Goal: Task Accomplishment & Management: Manage account settings

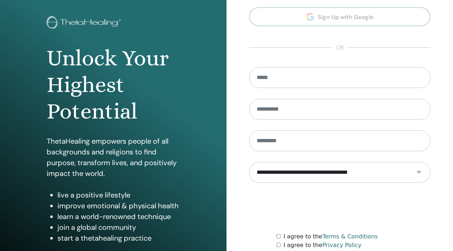
scroll to position [32, 0]
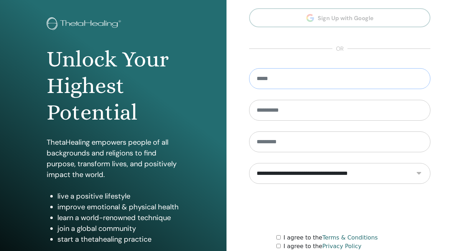
type input "**********"
type input "*****"
type input "**********"
select select "***"
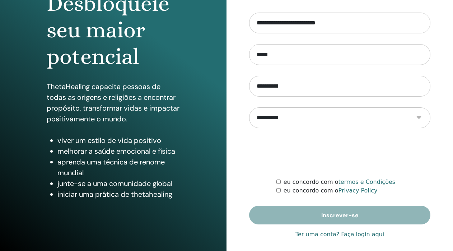
scroll to position [88, 0]
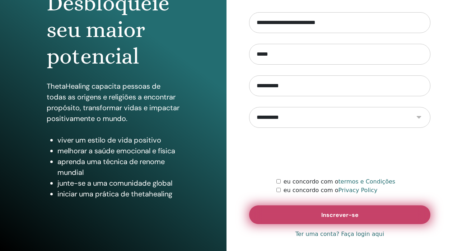
click at [325, 209] on button "Inscrever-se" at bounding box center [339, 214] width 181 height 19
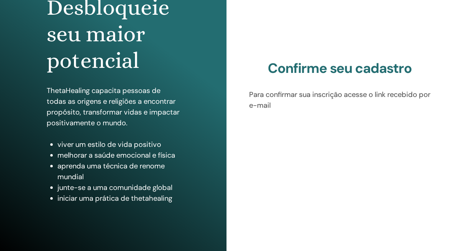
scroll to position [85, 0]
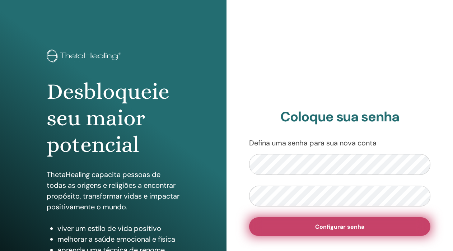
click at [306, 232] on button "Configurar senha" at bounding box center [339, 226] width 181 height 19
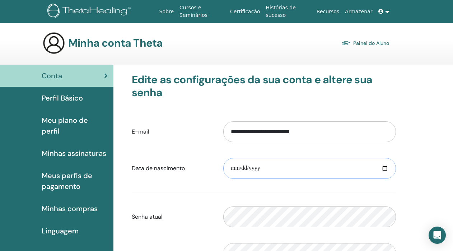
click at [235, 167] on input "date" at bounding box center [309, 168] width 172 height 21
type input "**********"
click at [345, 191] on form "**********" at bounding box center [264, 210] width 264 height 189
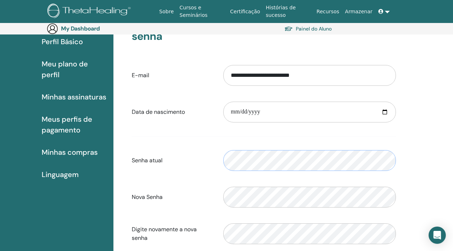
scroll to position [67, 0]
click at [202, 164] on div "Senha atual Please enter a valid password" at bounding box center [263, 160] width 275 height 31
click at [185, 148] on div "Senha atual Please enter a valid password" at bounding box center [263, 160] width 275 height 31
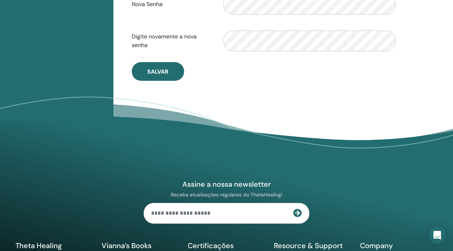
scroll to position [222, 0]
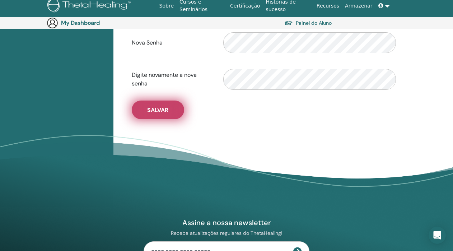
click at [169, 117] on button "Salvar" at bounding box center [158, 109] width 52 height 19
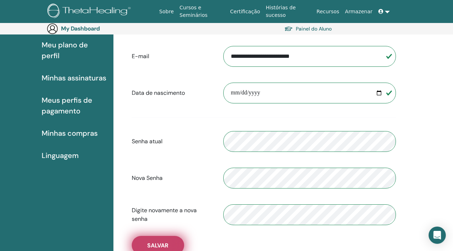
scroll to position [29, 0]
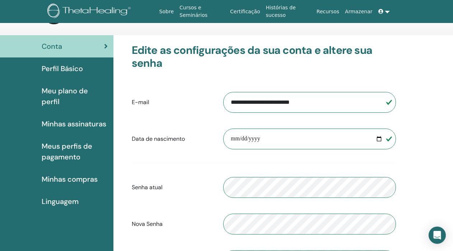
click at [63, 67] on span "Perfil Básico" at bounding box center [62, 68] width 41 height 11
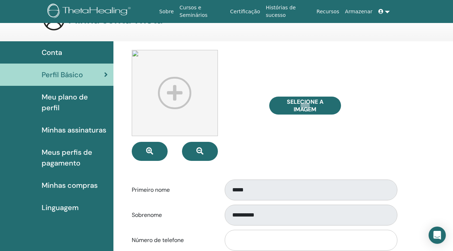
scroll to position [30, 0]
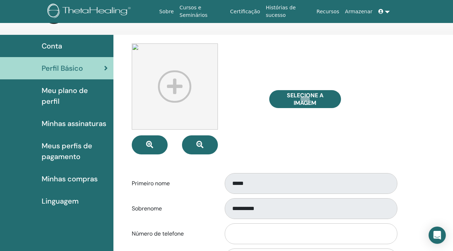
click at [165, 89] on img at bounding box center [175, 86] width 86 height 86
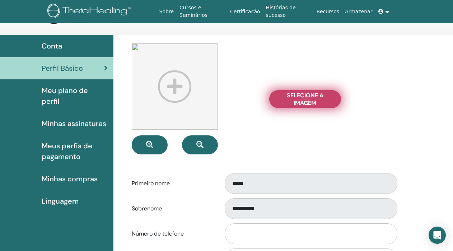
click at [311, 98] on span "Selecione a imagem" at bounding box center [305, 98] width 54 height 15
click at [309, 98] on input "Selecione a imagem" at bounding box center [304, 98] width 9 height 5
type input "**********"
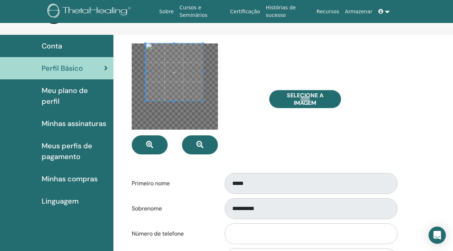
click at [166, 62] on span at bounding box center [173, 71] width 57 height 57
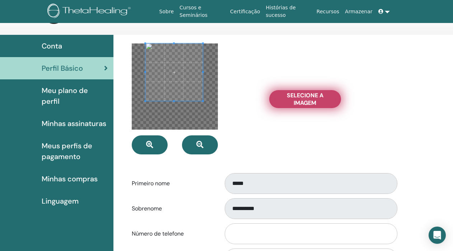
click at [280, 100] on span "Selecione a imagem" at bounding box center [305, 98] width 54 height 15
click at [300, 100] on input "Selecione a imagem" at bounding box center [304, 98] width 9 height 5
type input "**********"
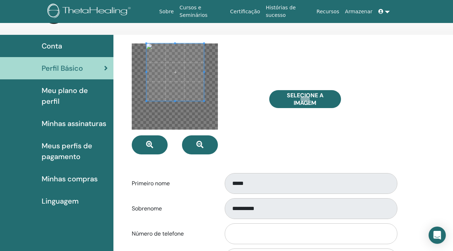
click at [181, 63] on span at bounding box center [174, 71] width 57 height 57
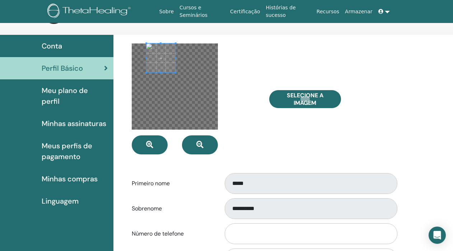
click at [174, 66] on div at bounding box center [160, 57] width 29 height 29
click at [176, 68] on span at bounding box center [171, 66] width 29 height 29
click at [283, 137] on div "Selecione a imagem" at bounding box center [332, 98] width 137 height 111
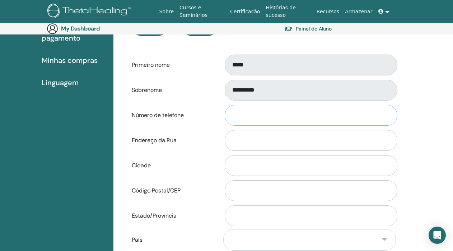
scroll to position [161, 0]
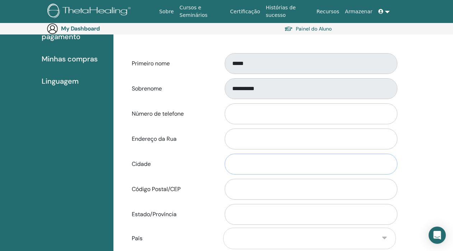
click at [267, 161] on input "Cidade" at bounding box center [310, 163] width 172 height 21
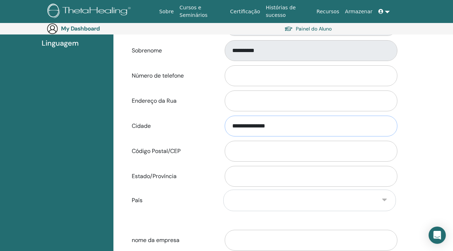
scroll to position [199, 0]
type input "**********"
click at [251, 175] on input "Estado/Província" at bounding box center [310, 175] width 172 height 21
type input "**********"
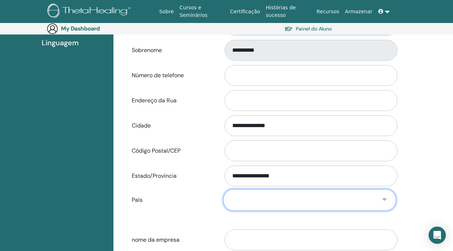
select select "**"
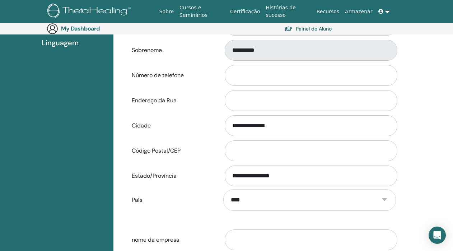
click at [222, 221] on form "**********" at bounding box center [264, 80] width 264 height 391
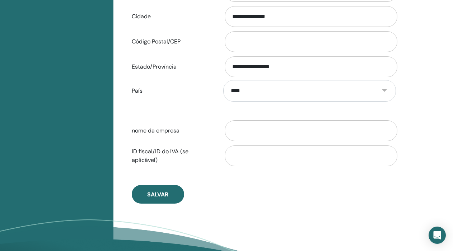
scroll to position [308, 0]
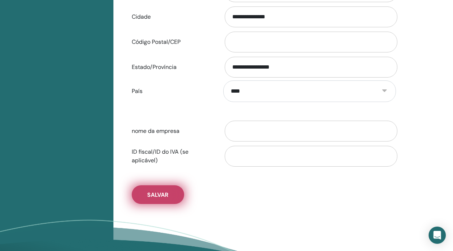
click at [166, 196] on span "Salvar" at bounding box center [157, 195] width 21 height 8
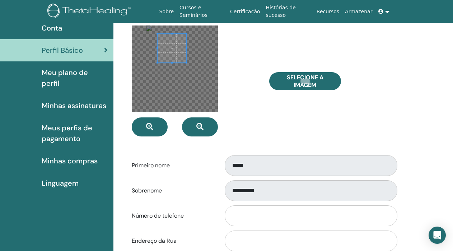
scroll to position [44, 0]
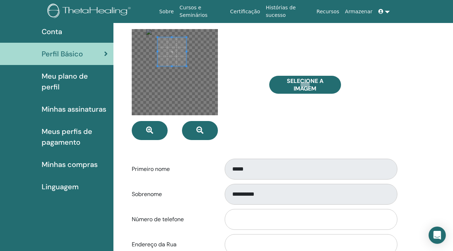
click at [172, 58] on span at bounding box center [171, 51] width 29 height 29
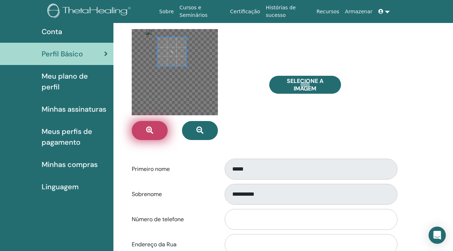
click at [153, 129] on icon "button" at bounding box center [149, 130] width 7 height 7
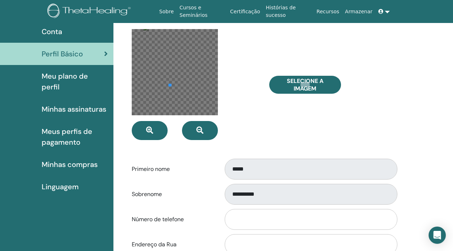
click at [169, 86] on div at bounding box center [175, 72] width 86 height 86
click at [187, 59] on div at bounding box center [175, 72] width 86 height 86
click at [208, 89] on div at bounding box center [175, 72] width 86 height 86
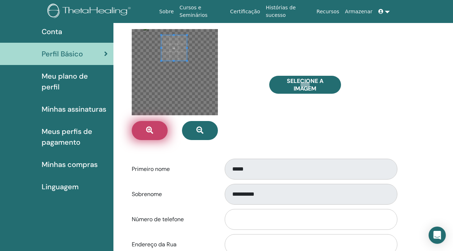
click at [146, 137] on button "button" at bounding box center [150, 130] width 36 height 19
click at [146, 136] on button "button" at bounding box center [150, 130] width 36 height 19
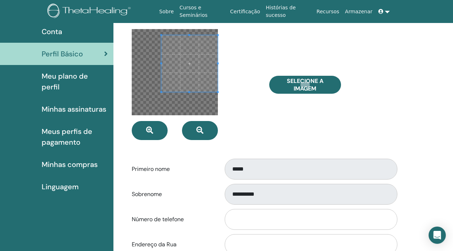
click at [236, 161] on form "**********" at bounding box center [264, 224] width 264 height 391
click at [191, 68] on span at bounding box center [189, 57] width 57 height 57
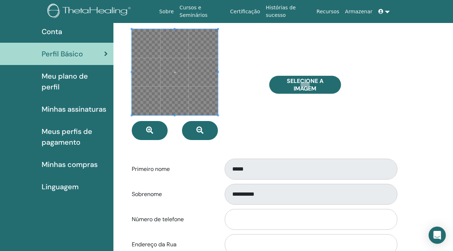
click at [118, 139] on div "**********" at bounding box center [264, 242] width 292 height 444
click at [239, 94] on div at bounding box center [194, 84] width 137 height 111
click at [176, 67] on span at bounding box center [175, 72] width 86 height 86
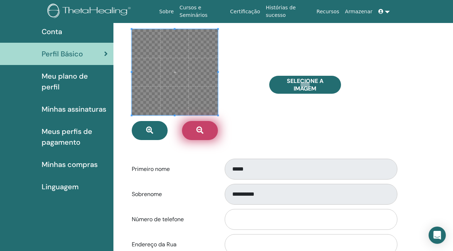
click at [206, 134] on button "button" at bounding box center [200, 130] width 36 height 19
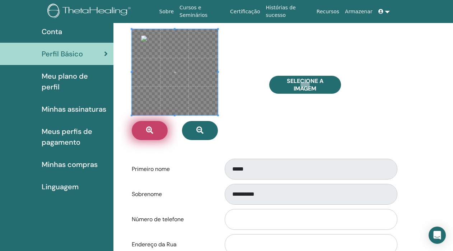
click at [135, 127] on button "button" at bounding box center [150, 130] width 36 height 19
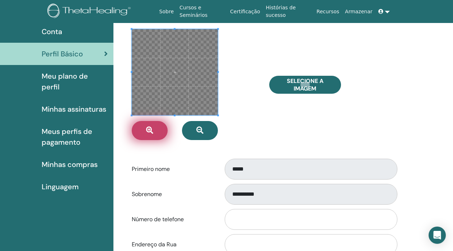
click at [135, 127] on button "button" at bounding box center [150, 130] width 36 height 19
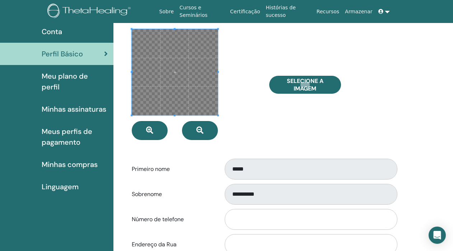
click at [164, 86] on span at bounding box center [175, 72] width 86 height 86
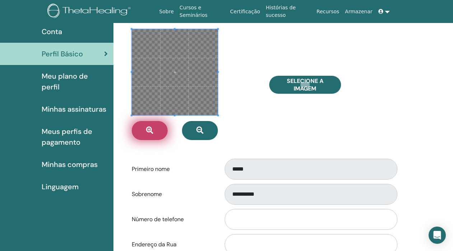
click at [153, 130] on button "button" at bounding box center [150, 130] width 36 height 19
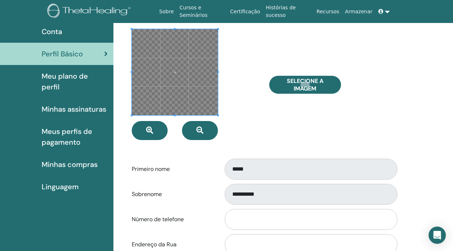
click at [177, 75] on span at bounding box center [175, 72] width 86 height 86
click at [264, 103] on div "Selecione a imagem" at bounding box center [332, 84] width 137 height 111
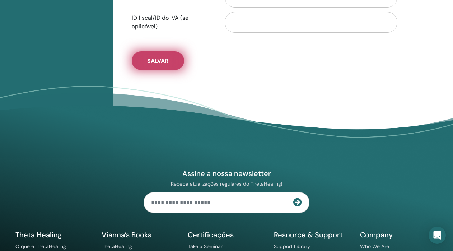
scroll to position [444, 0]
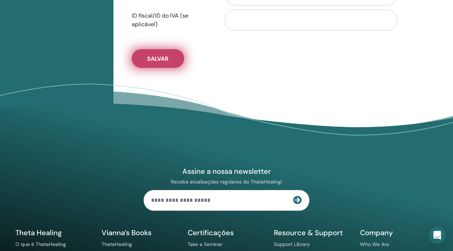
click at [169, 50] on button "Salvar" at bounding box center [158, 58] width 52 height 19
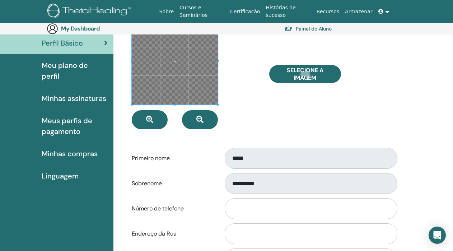
scroll to position [66, 0]
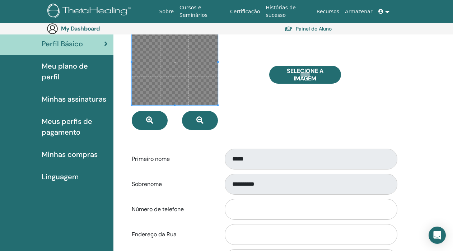
click at [282, 120] on div "Selecione a imagem" at bounding box center [332, 74] width 137 height 111
click at [70, 68] on span "Meu plano de perfil" at bounding box center [75, 72] width 66 height 22
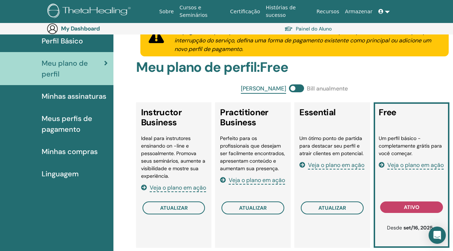
scroll to position [68, 0]
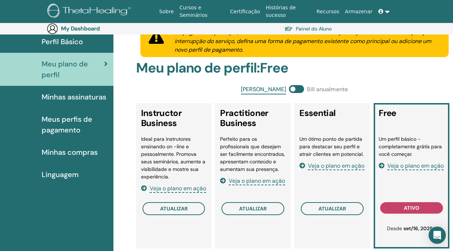
click at [76, 103] on link "Minhas assinaturas" at bounding box center [56, 97] width 113 height 22
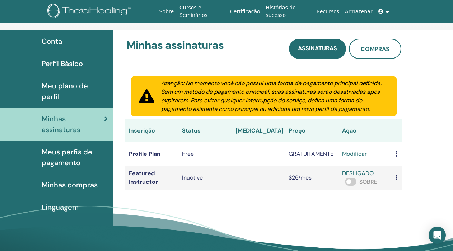
scroll to position [36, 0]
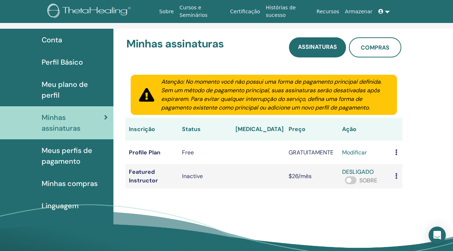
click at [72, 145] on span "Meus perfis de pagamento" at bounding box center [75, 156] width 66 height 22
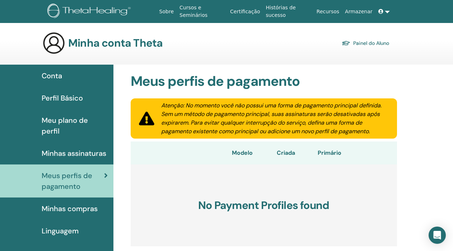
click at [69, 225] on span "Linguagem" at bounding box center [60, 230] width 37 height 11
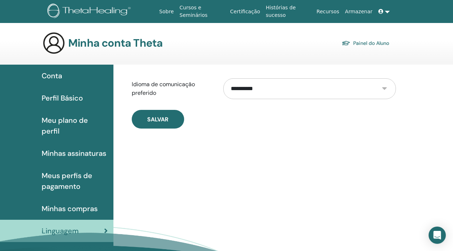
click at [80, 77] on div "Conta" at bounding box center [57, 75] width 102 height 11
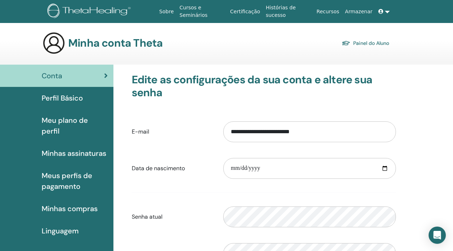
click at [80, 103] on span "Perfil Básico" at bounding box center [62, 98] width 41 height 11
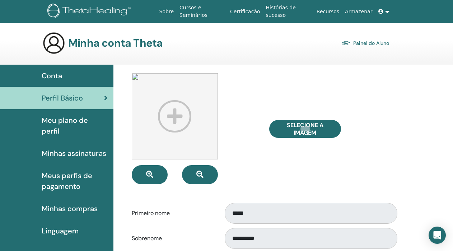
click at [300, 117] on div "Selecione a imagem" at bounding box center [332, 128] width 137 height 111
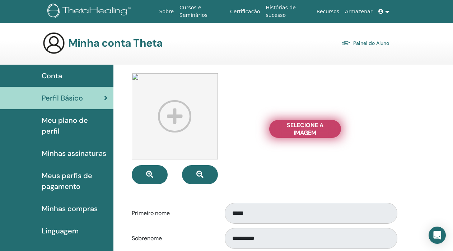
click at [306, 136] on span "Selecione a imagem" at bounding box center [305, 128] width 54 height 15
click at [306, 131] on input "Selecione a imagem" at bounding box center [304, 128] width 9 height 5
type input "**********"
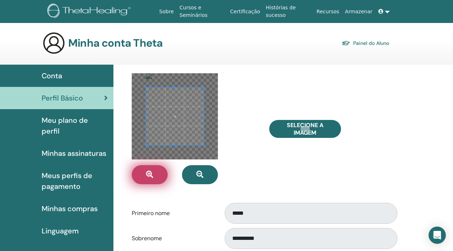
click at [150, 176] on icon "button" at bounding box center [149, 174] width 7 height 7
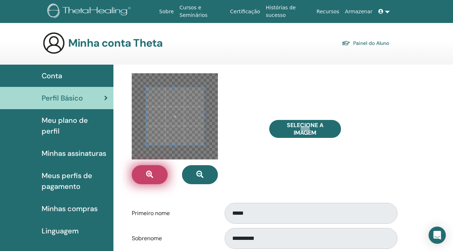
click at [150, 176] on icon "button" at bounding box center [149, 174] width 7 height 7
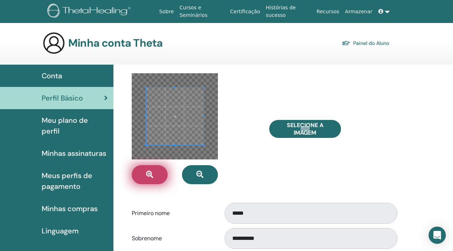
click at [150, 176] on icon "button" at bounding box center [149, 174] width 7 height 7
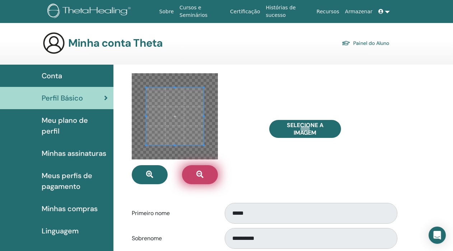
click at [207, 174] on button "button" at bounding box center [200, 174] width 36 height 19
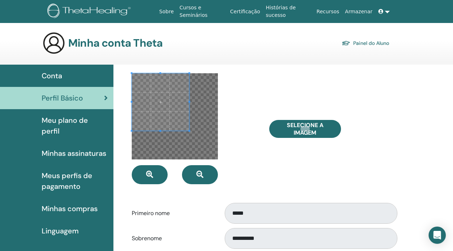
click at [156, 112] on span at bounding box center [160, 101] width 57 height 57
click at [190, 134] on div at bounding box center [175, 116] width 86 height 86
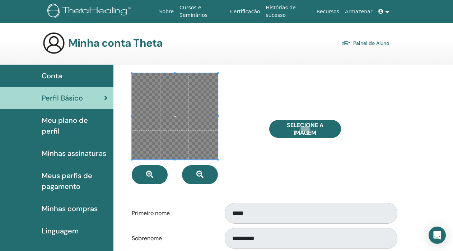
click at [272, 180] on div "Selecione a imagem" at bounding box center [263, 128] width 275 height 111
click at [205, 122] on span at bounding box center [175, 116] width 86 height 86
click at [193, 116] on span at bounding box center [175, 116] width 86 height 86
click at [178, 156] on span at bounding box center [175, 116] width 86 height 86
click at [273, 176] on div "Selecione a imagem" at bounding box center [332, 128] width 137 height 111
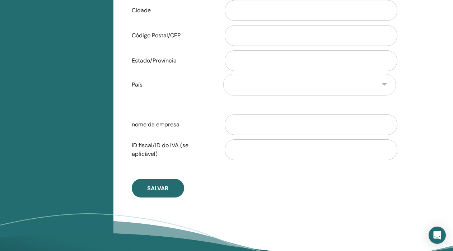
scroll to position [321, 0]
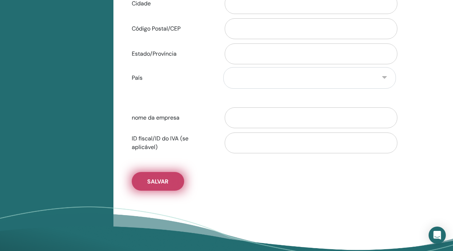
click at [160, 179] on span "Salvar" at bounding box center [157, 181] width 21 height 8
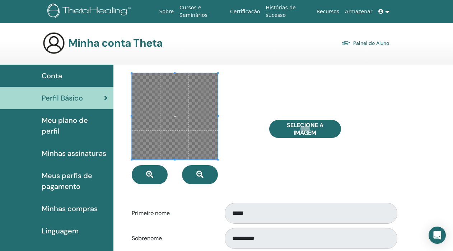
scroll to position [0, 0]
click at [59, 44] on img at bounding box center [53, 43] width 23 height 23
click at [369, 41] on link "Painel do Aluno" at bounding box center [364, 43] width 47 height 10
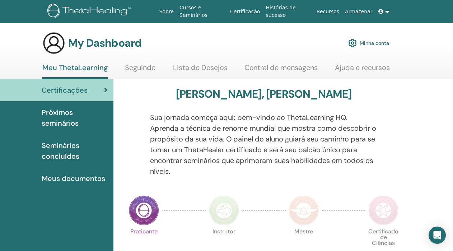
click at [71, 118] on span "Próximos seminários" at bounding box center [75, 118] width 66 height 22
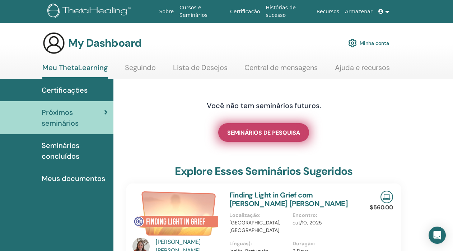
click at [262, 138] on link "SEMINÁRIOS DE PESQUISA" at bounding box center [263, 132] width 91 height 19
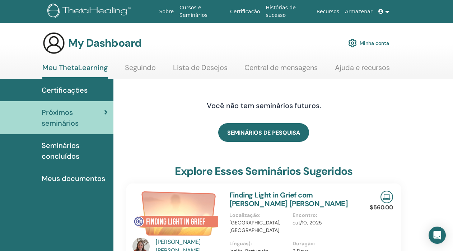
click at [69, 119] on span "Próximos seminários" at bounding box center [73, 118] width 62 height 22
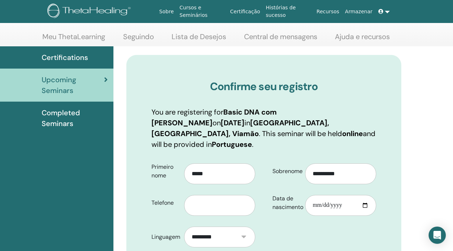
scroll to position [50, 0]
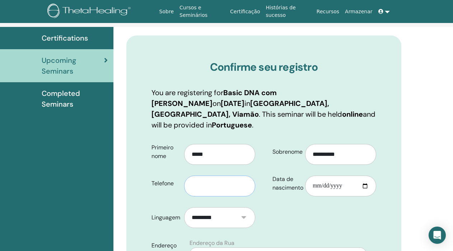
type input "**********"
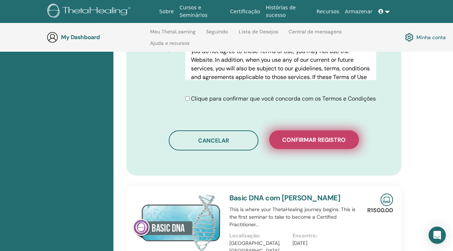
scroll to position [415, 0]
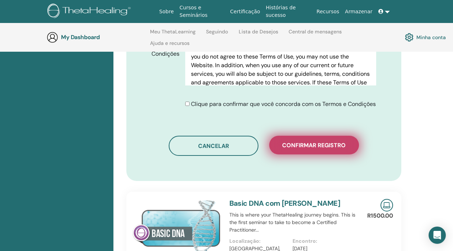
click at [305, 146] on span "Confirmar registro" at bounding box center [313, 145] width 63 height 8
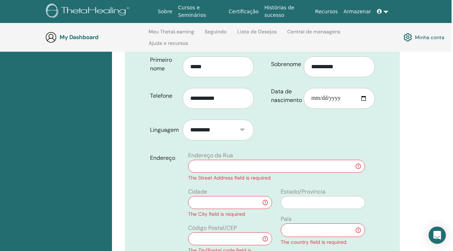
scroll to position [177, 2]
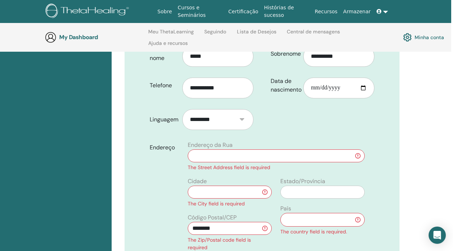
type input "********"
click at [227, 149] on input "text" at bounding box center [276, 155] width 177 height 13
type input "**********"
click at [300, 185] on input "text" at bounding box center [322, 191] width 84 height 13
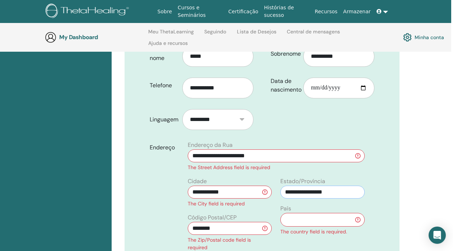
type input "**********"
select select "**"
click at [177, 229] on div "Endereço" at bounding box center [163, 206] width 39 height 131
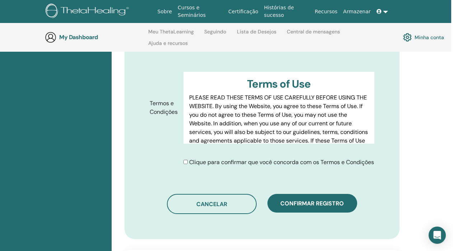
scroll to position [398, 2]
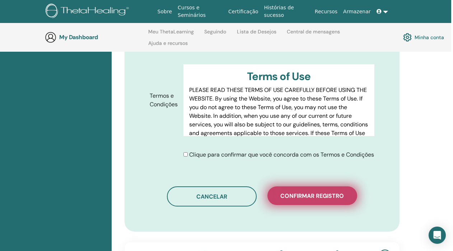
click at [303, 192] on span "Confirmar registro" at bounding box center [311, 196] width 63 height 8
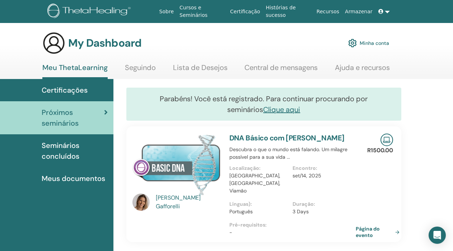
click at [355, 42] on img at bounding box center [352, 43] width 9 height 12
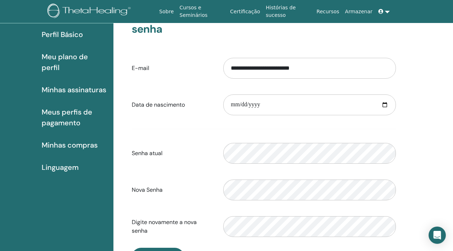
scroll to position [64, 0]
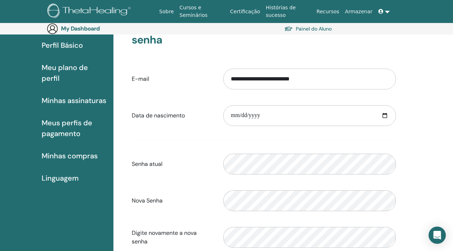
click at [94, 70] on span "Meu plano de perfil" at bounding box center [75, 73] width 66 height 22
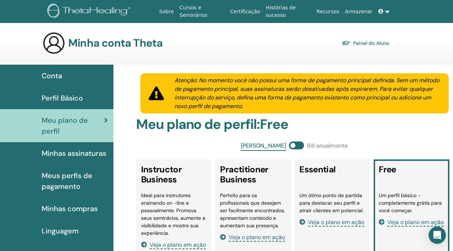
click at [68, 101] on span "Perfil Básico" at bounding box center [62, 98] width 41 height 11
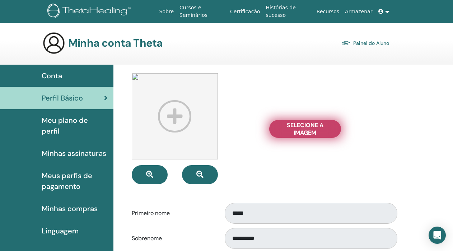
click at [296, 124] on span "Selecione a imagem" at bounding box center [305, 128] width 54 height 15
click at [300, 126] on input "Selecione a imagem" at bounding box center [304, 128] width 9 height 5
type input "**********"
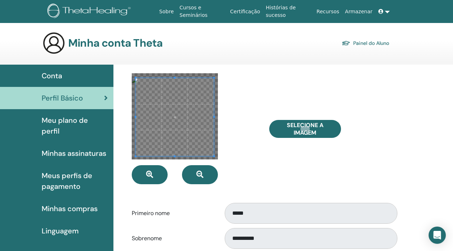
click at [193, 126] on span at bounding box center [174, 117] width 78 height 78
click at [211, 155] on span at bounding box center [212, 154] width 2 height 2
click at [181, 124] on span at bounding box center [174, 117] width 76 height 76
click at [258, 162] on div at bounding box center [194, 128] width 137 height 111
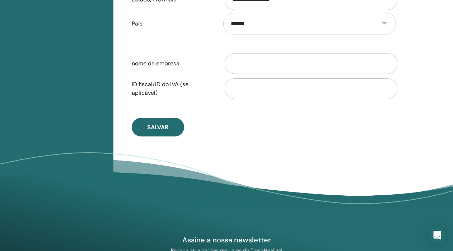
scroll to position [350, 0]
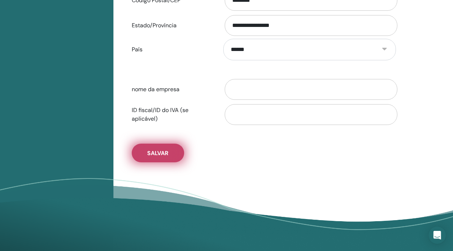
click at [170, 156] on button "Salvar" at bounding box center [158, 152] width 52 height 19
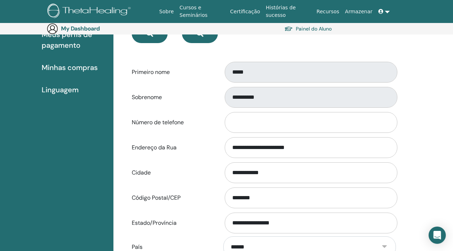
scroll to position [152, 0]
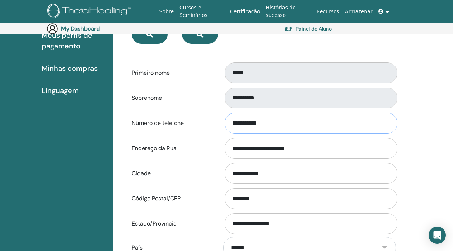
type input "**********"
click at [427, 132] on div "**********" at bounding box center [283, 185] width 340 height 523
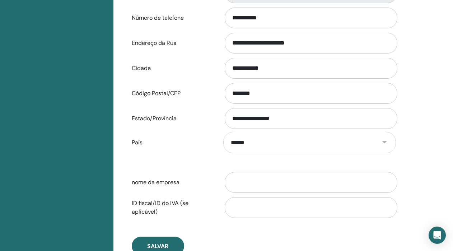
scroll to position [307, 0]
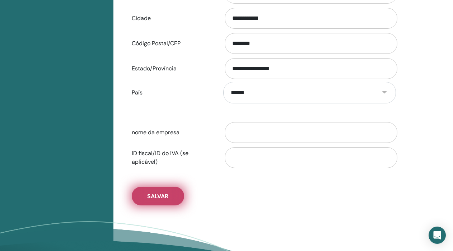
click at [170, 189] on button "Salvar" at bounding box center [158, 195] width 52 height 19
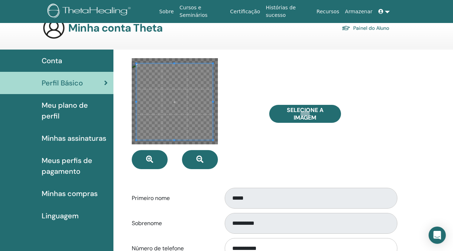
scroll to position [14, 0]
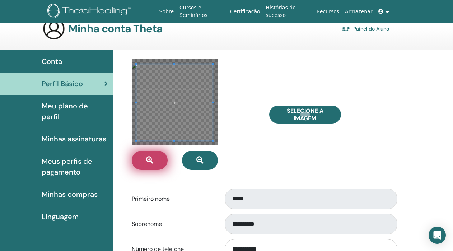
click at [161, 166] on button "button" at bounding box center [150, 160] width 36 height 19
click at [150, 164] on span "button" at bounding box center [149, 160] width 7 height 8
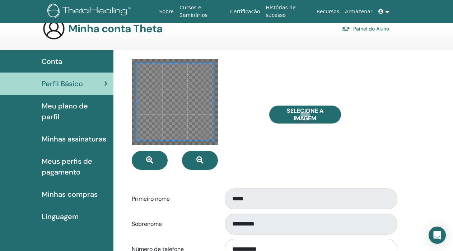
click at [169, 108] on span at bounding box center [174, 101] width 76 height 76
click at [275, 169] on div "Selecione a imagem" at bounding box center [332, 114] width 137 height 111
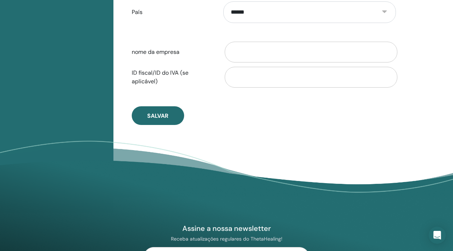
scroll to position [385, 0]
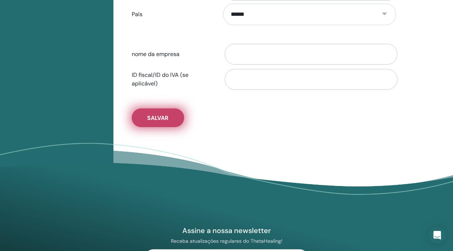
click at [159, 123] on button "Salvar" at bounding box center [158, 117] width 52 height 19
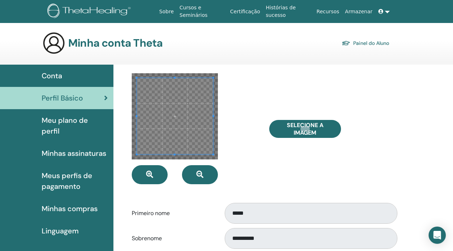
scroll to position [0, 0]
click at [57, 42] on img at bounding box center [53, 43] width 23 height 23
click at [363, 43] on link "Painel do Aluno" at bounding box center [364, 43] width 47 height 10
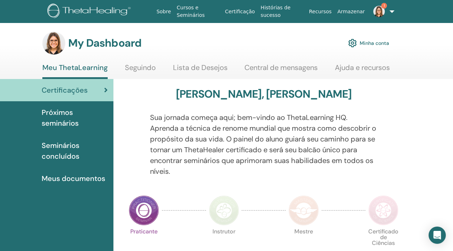
click at [376, 11] on img at bounding box center [378, 11] width 11 height 11
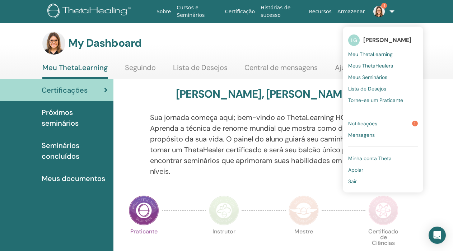
click at [375, 123] on link "Notificações 1" at bounding box center [383, 123] width 70 height 11
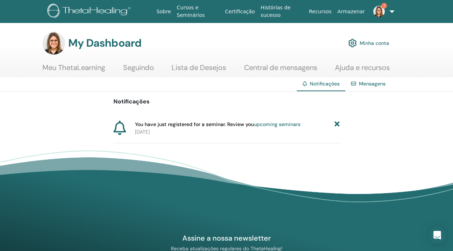
click at [69, 68] on link "Meu ThetaLearning" at bounding box center [73, 70] width 63 height 14
